Goal: Task Accomplishment & Management: Manage account settings

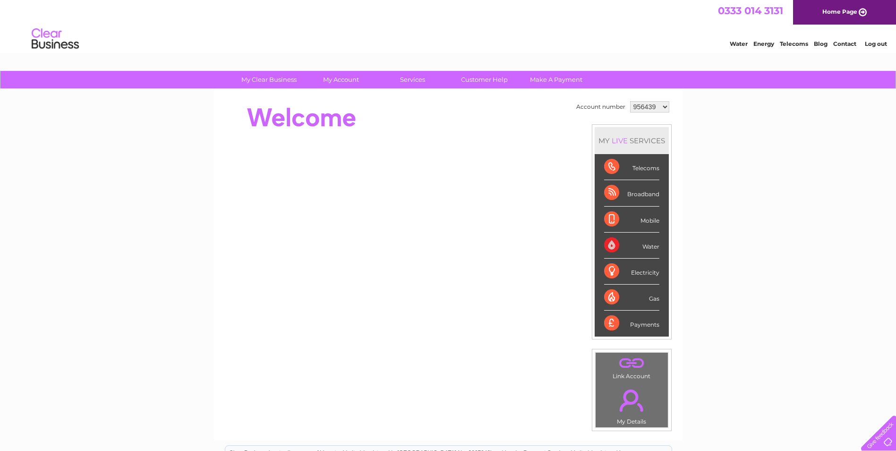
click at [664, 104] on select "956439 1070491" at bounding box center [649, 106] width 39 height 11
select select "1070491"
click at [630, 101] on select "956439 1070491" at bounding box center [649, 106] width 39 height 11
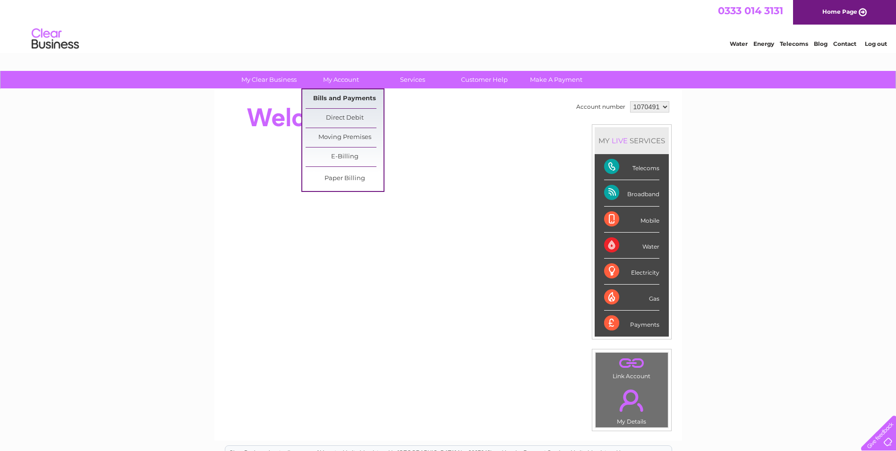
click at [335, 100] on link "Bills and Payments" at bounding box center [345, 98] width 78 height 19
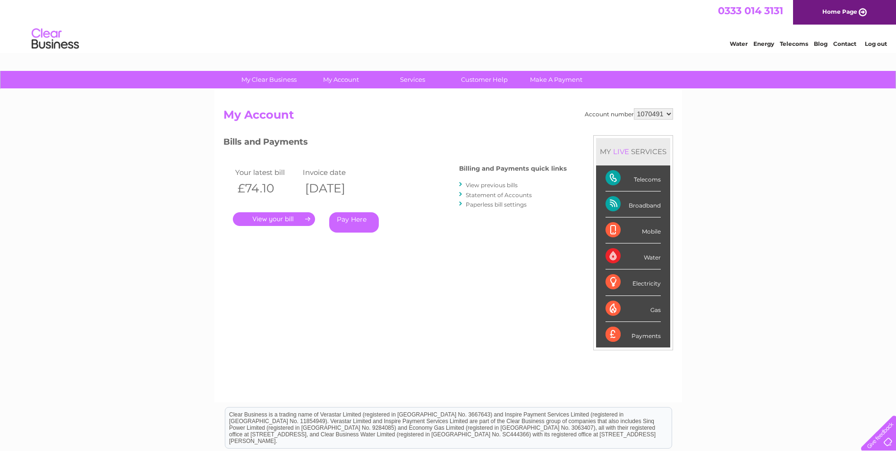
click at [278, 217] on link "." at bounding box center [274, 219] width 82 height 14
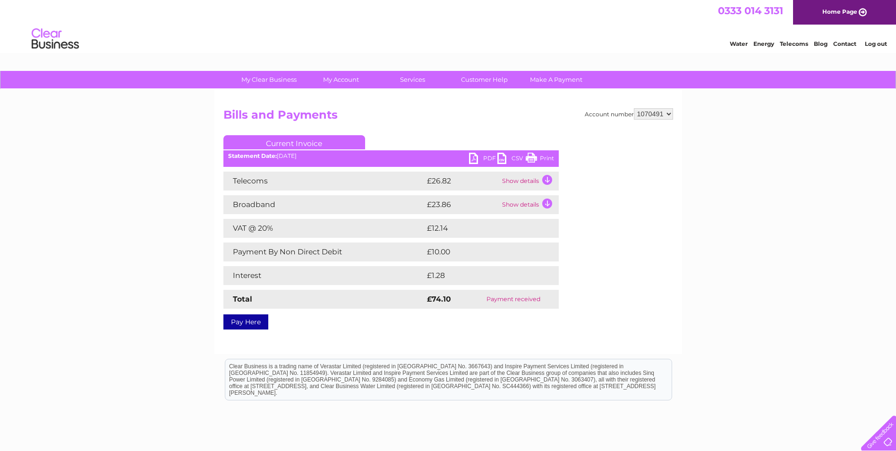
click at [526, 182] on td "Show details" at bounding box center [529, 181] width 59 height 19
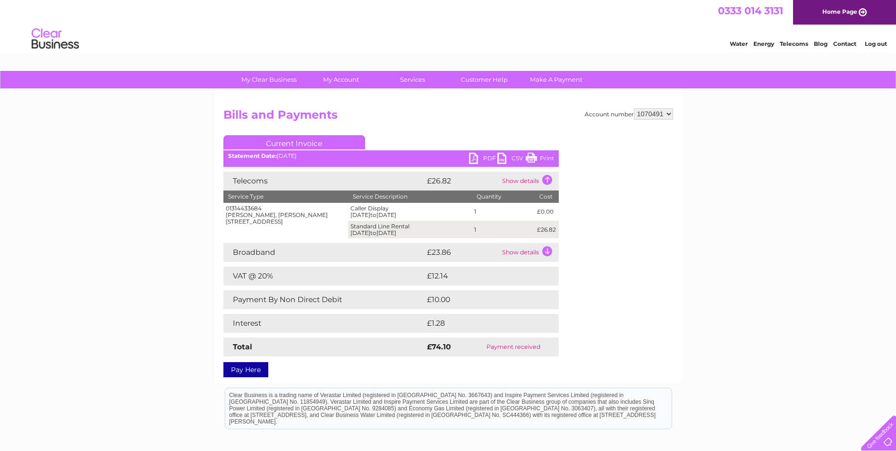
drag, startPoint x: 264, startPoint y: 207, endPoint x: 227, endPoint y: 209, distance: 36.4
click at [227, 209] on div "01314433684 Edgar Hall, Chesser Avenue, Edinburgh, Midlothian, EH14 1TA" at bounding box center [286, 214] width 120 height 19
copy div "01314433684"
